Goal: Task Accomplishment & Management: Manage account settings

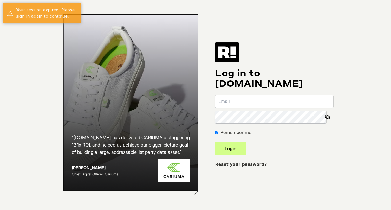
type input "[EMAIL_ADDRESS][DOMAIN_NAME]"
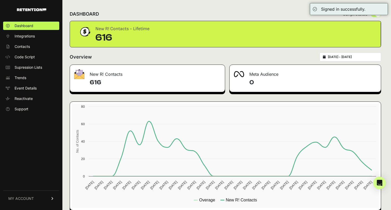
click at [287, 14] on div "DASHBOARD Script status" at bounding box center [225, 14] width 311 height 14
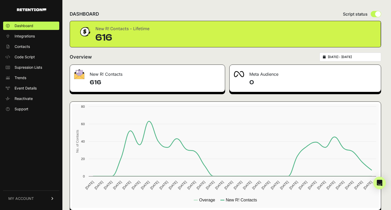
click at [377, 15] on input "radio" at bounding box center [376, 14] width 10 height 6
radio input "true"
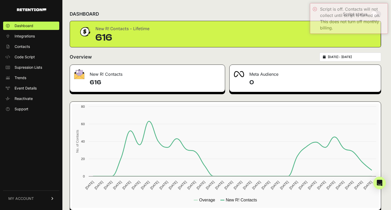
click at [286, 13] on div "DASHBOARD Script status" at bounding box center [225, 14] width 311 height 14
